Goal: Task Accomplishment & Management: Manage account settings

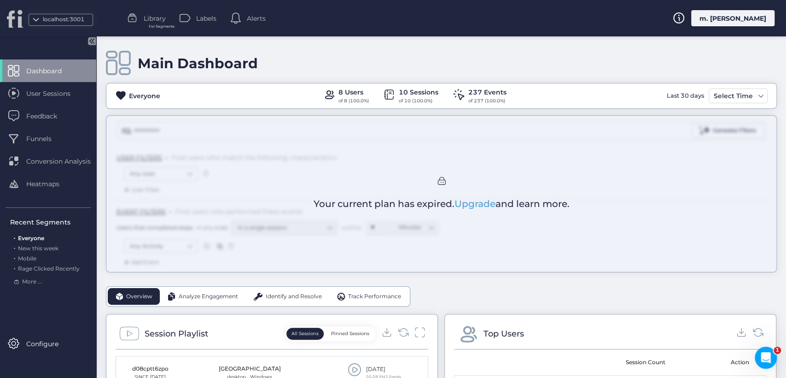
click at [353, 366] on div "Main Dashboard Everyone 8 Users of 8 (100.0%) 10 Sessions of 10 (100.0%) 237 Ev…" at bounding box center [442, 206] width 690 height 341
click at [756, 11] on div "m. [PERSON_NAME]" at bounding box center [732, 18] width 83 height 16
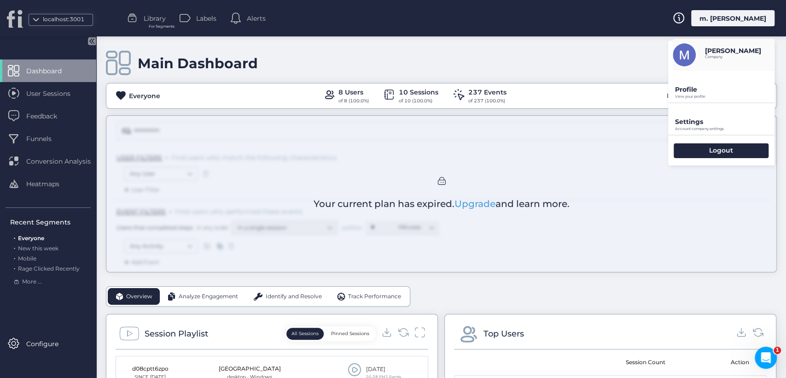
click at [702, 96] on p "View your profile" at bounding box center [725, 96] width 100 height 4
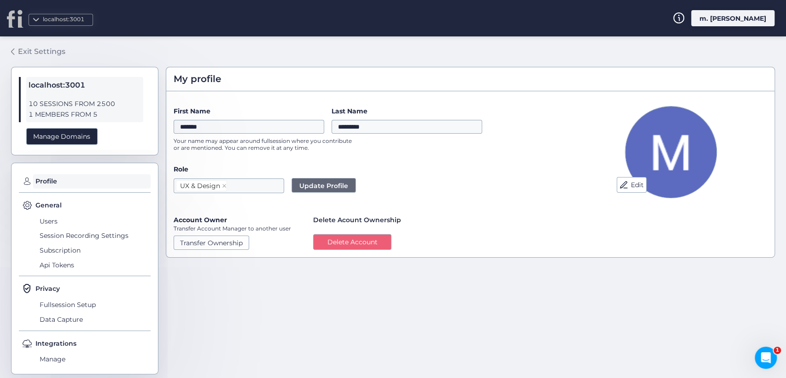
click at [25, 58] on link "Exit Settings" at bounding box center [38, 52] width 54 height 16
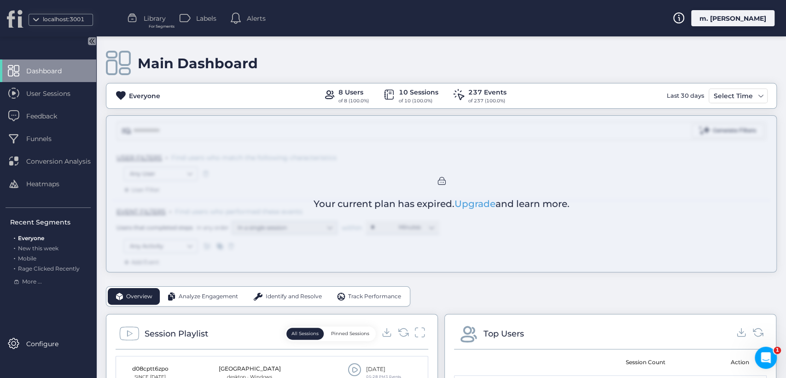
click at [386, 335] on div "Main Dashboard Everyone 8 Users of 8 (100.0%) 10 Sessions of 10 (100.0%) 237 Ev…" at bounding box center [442, 206] width 690 height 341
drag, startPoint x: 387, startPoint y: 332, endPoint x: 398, endPoint y: 331, distance: 11.1
click at [388, 332] on div "Main Dashboard Everyone 8 Users of 8 (100.0%) 10 Sessions of 10 (100.0%) 237 Ev…" at bounding box center [442, 206] width 690 height 341
click at [405, 333] on div "Main Dashboard Everyone 8 Users of 8 (100.0%) 10 Sessions of 10 (100.0%) 237 Ev…" at bounding box center [442, 206] width 690 height 341
click at [409, 333] on div "Main Dashboard Everyone 8 Users of 8 (100.0%) 10 Sessions of 10 (100.0%) 237 Ev…" at bounding box center [442, 206] width 690 height 341
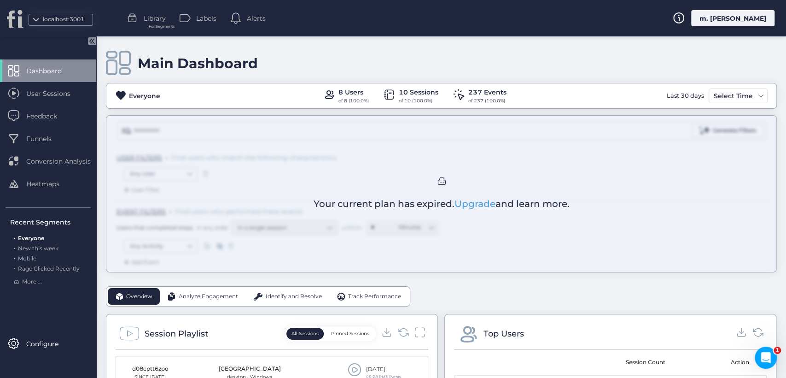
click at [420, 333] on div "Main Dashboard Everyone 8 Users of 8 (100.0%) 10 Sessions of 10 (100.0%) 237 Ev…" at bounding box center [442, 206] width 690 height 341
click at [28, 248] on span "New this week" at bounding box center [38, 248] width 41 height 7
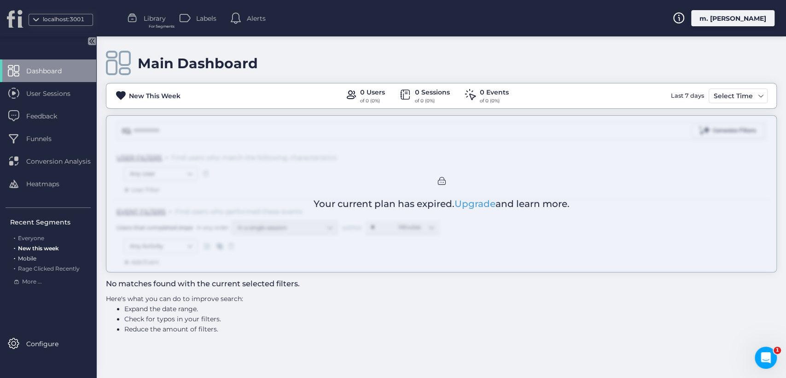
click at [28, 260] on span "Mobile" at bounding box center [27, 258] width 18 height 7
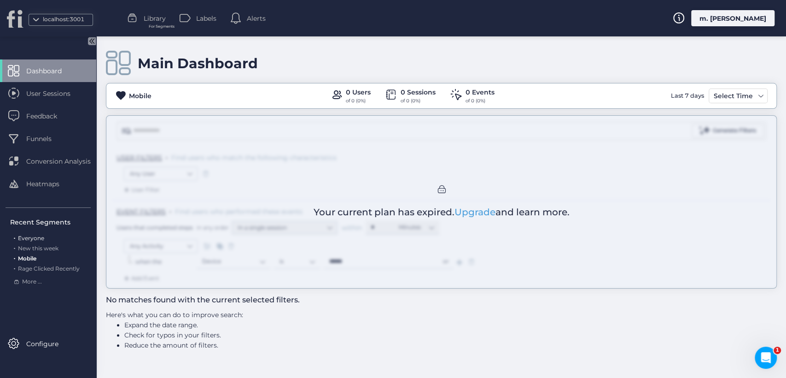
click at [34, 238] on span "Everyone" at bounding box center [31, 237] width 26 height 7
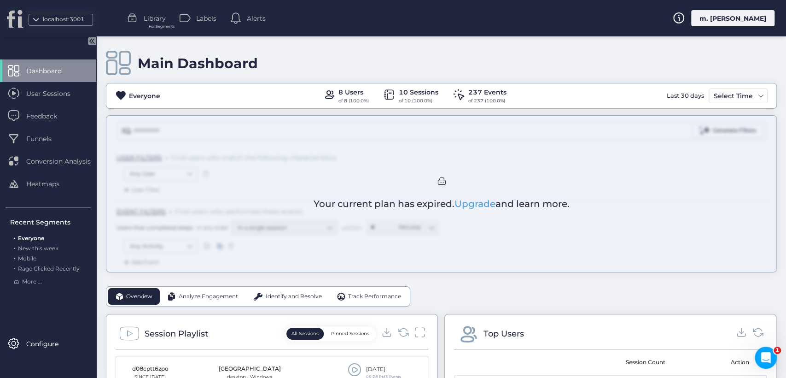
click at [739, 24] on div "m. [PERSON_NAME]" at bounding box center [732, 18] width 83 height 16
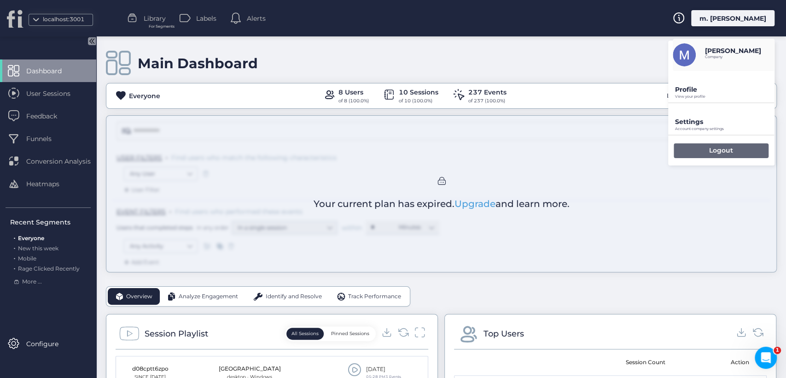
click at [693, 144] on div "Logout" at bounding box center [721, 150] width 95 height 15
